Goal: Transaction & Acquisition: Purchase product/service

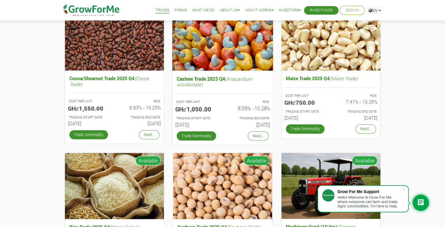
scroll to position [101, 0]
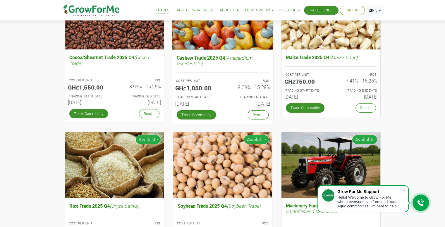
click at [206, 89] on h5 "GHȼ1,050.00" at bounding box center [196, 87] width 43 height 7
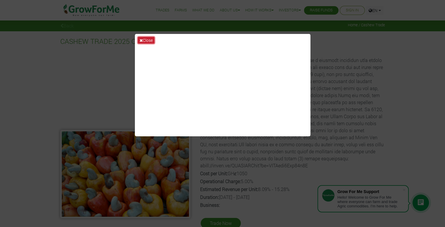
click at [148, 40] on button "Close" at bounding box center [146, 40] width 17 height 7
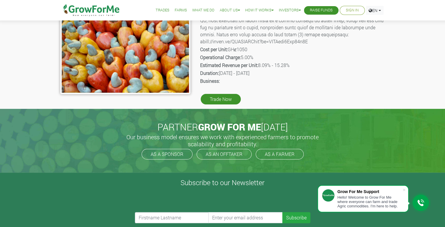
scroll to position [126, 0]
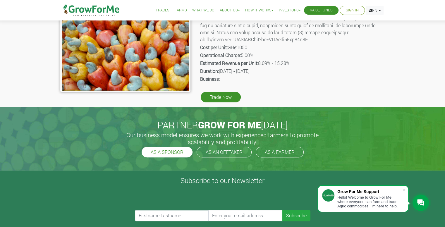
click at [167, 149] on link "AS A SPONSOR" at bounding box center [167, 152] width 51 height 11
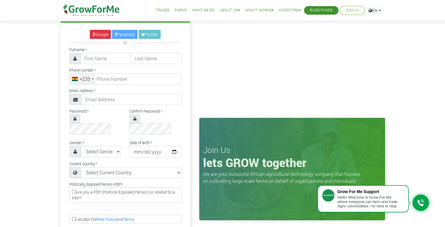
scroll to position [13, 0]
